Goal: Task Accomplishment & Management: Manage account settings

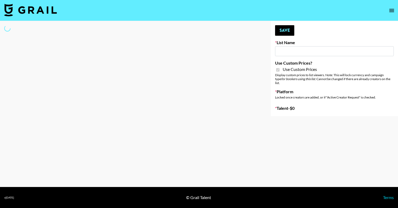
type input "Yumu Skincare"
checkbox input "true"
select select "Brand"
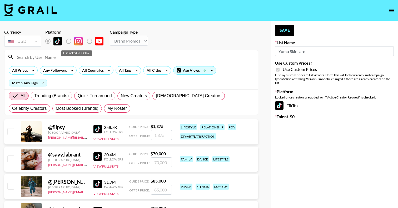
click at [49, 41] on label "List locked to TikTok." at bounding box center [51, 41] width 19 height 11
click at [107, 108] on span "My Roster" at bounding box center [116, 108] width 19 height 6
click at [107, 109] on input "My Roster" at bounding box center [107, 109] width 0 height 0
radio input "true"
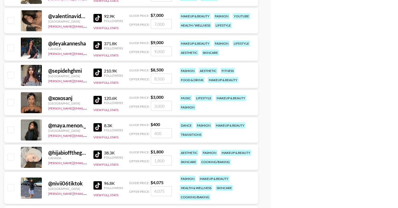
scroll to position [142, 0]
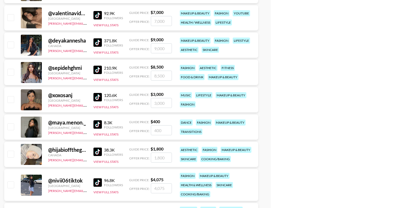
click at [12, 99] on input "checkbox" at bounding box center [10, 99] width 6 height 6
checkbox input "true"
type input "3000"
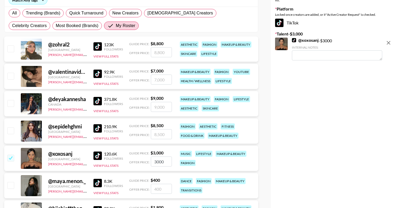
scroll to position [0, 0]
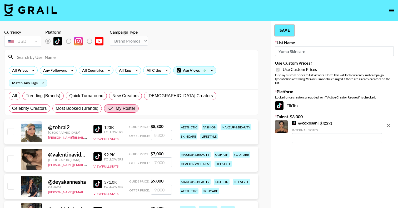
click at [288, 33] on button "Save" at bounding box center [284, 30] width 19 height 11
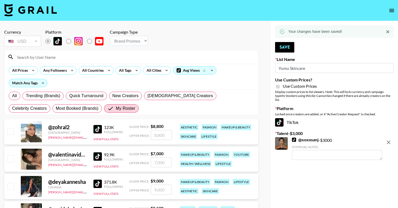
click at [11, 160] on input "checkbox" at bounding box center [10, 159] width 6 height 6
checkbox input "true"
type input "7000"
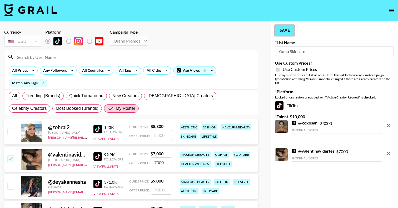
click at [291, 28] on button "Save" at bounding box center [284, 30] width 19 height 11
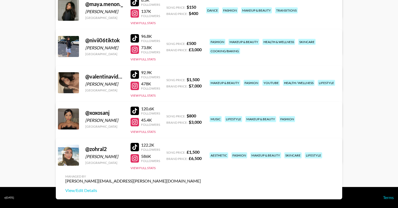
scroll to position [193, 0]
